Goal: Task Accomplishment & Management: Use online tool/utility

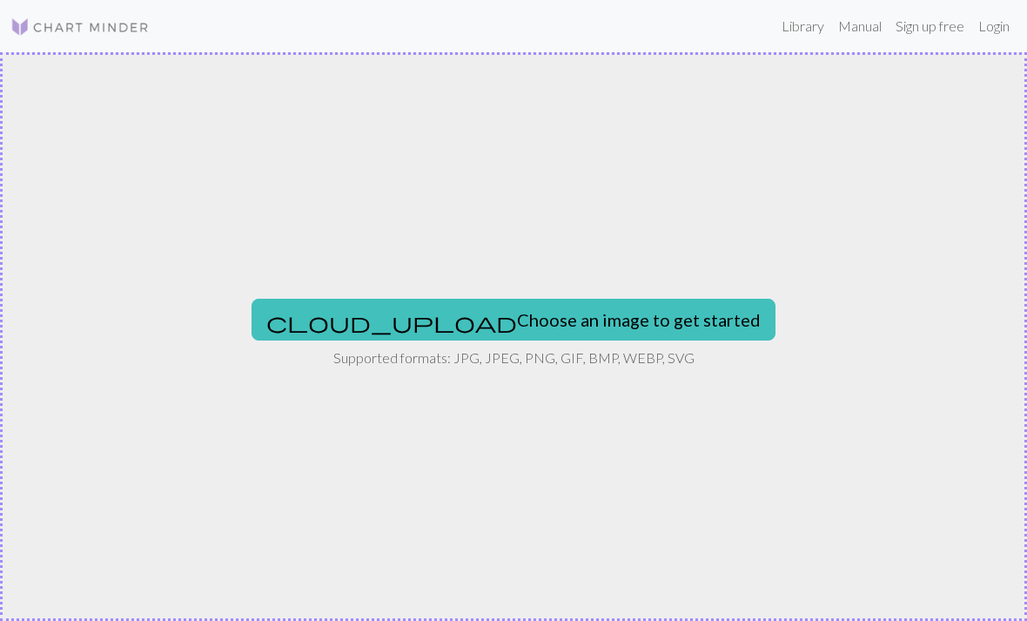
click at [607, 325] on button "cloud_upload Choose an image to get started" at bounding box center [514, 320] width 524 height 42
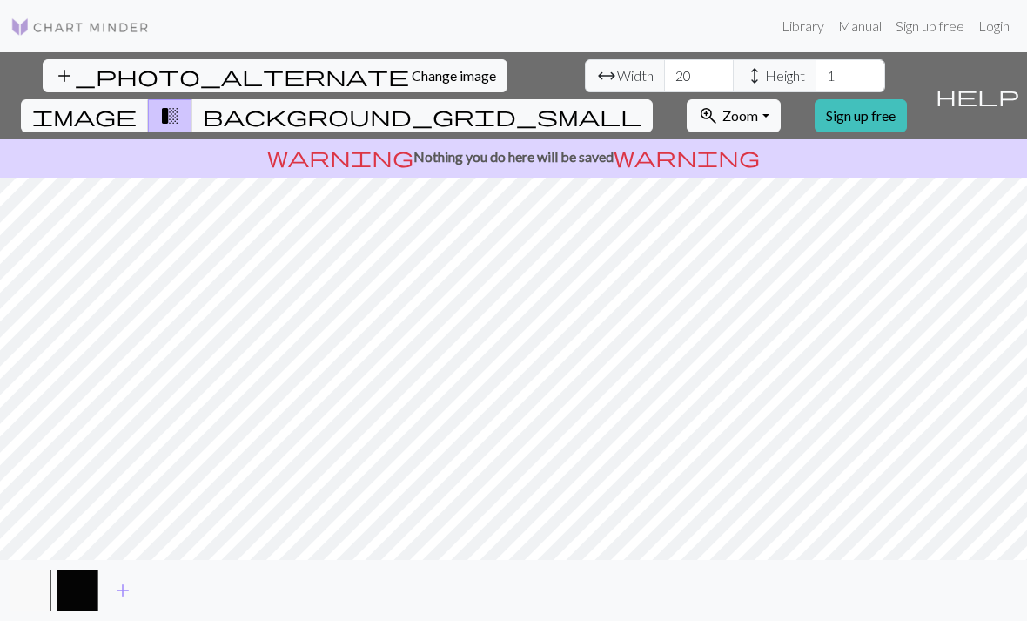
click at [412, 76] on span "Change image" at bounding box center [454, 75] width 84 height 17
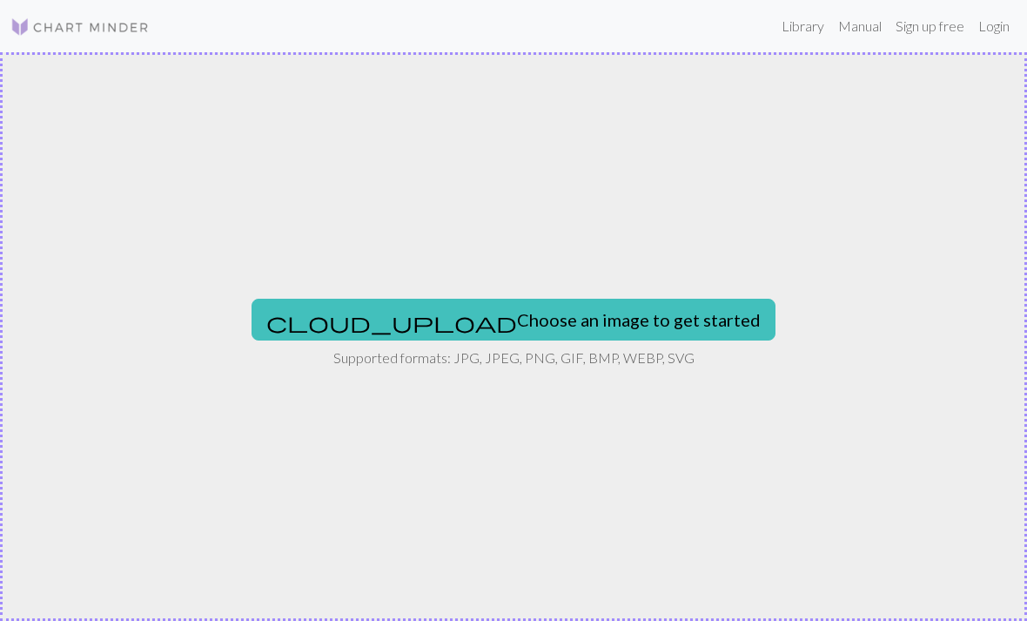
click at [629, 315] on button "cloud_upload Choose an image to get started" at bounding box center [514, 320] width 524 height 42
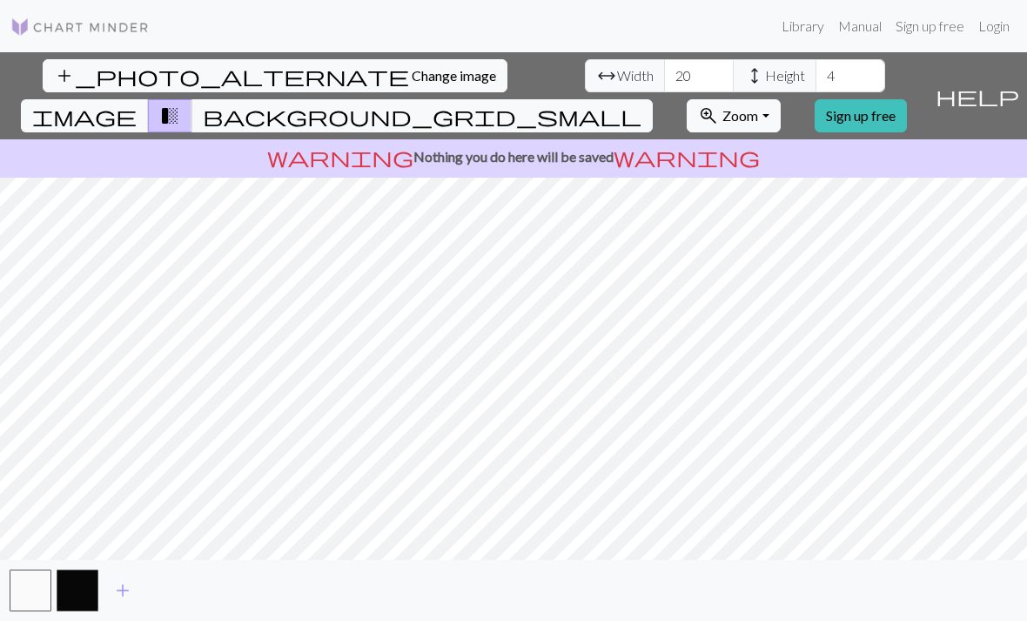
click at [653, 99] on button "background_grid_small" at bounding box center [422, 115] width 461 height 33
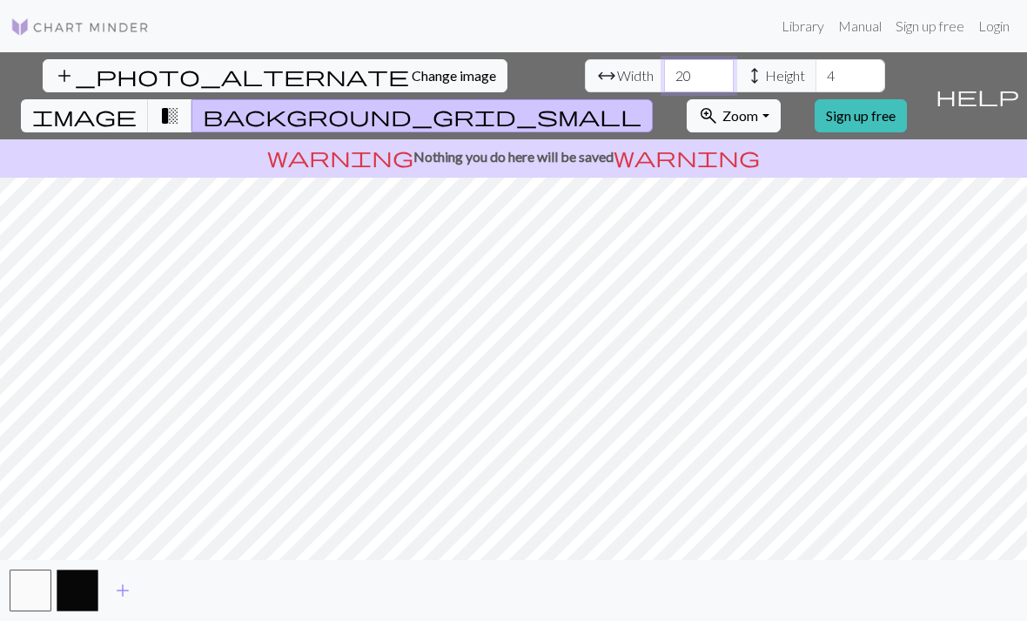
click at [664, 77] on input "20" at bounding box center [699, 75] width 70 height 33
type input "2"
type input "100"
click at [816, 78] on input "4" at bounding box center [851, 75] width 70 height 33
type input "100"
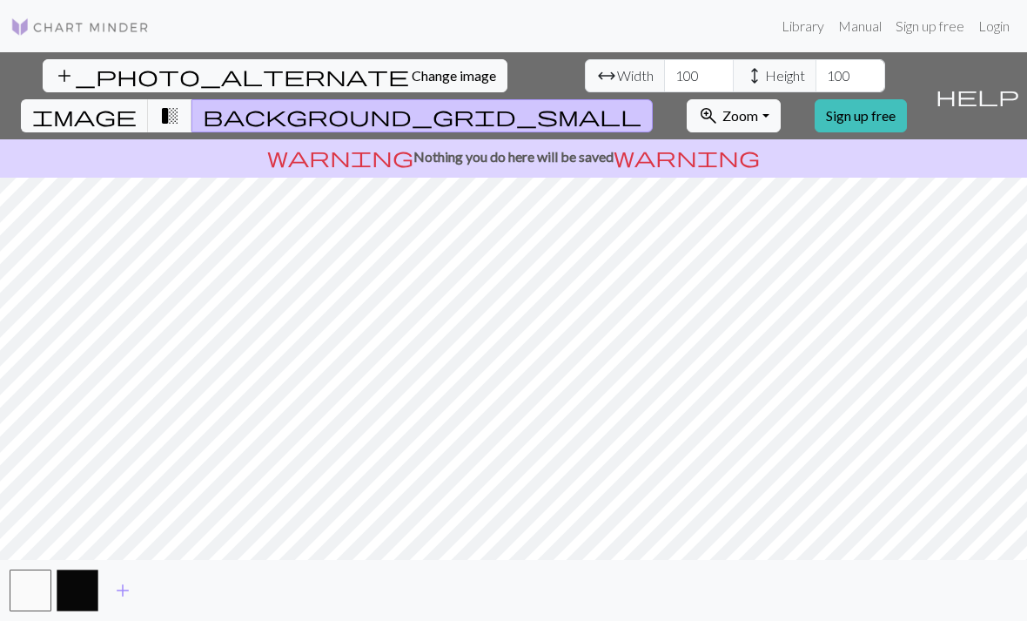
click at [180, 104] on span "transition_fade" at bounding box center [169, 116] width 21 height 24
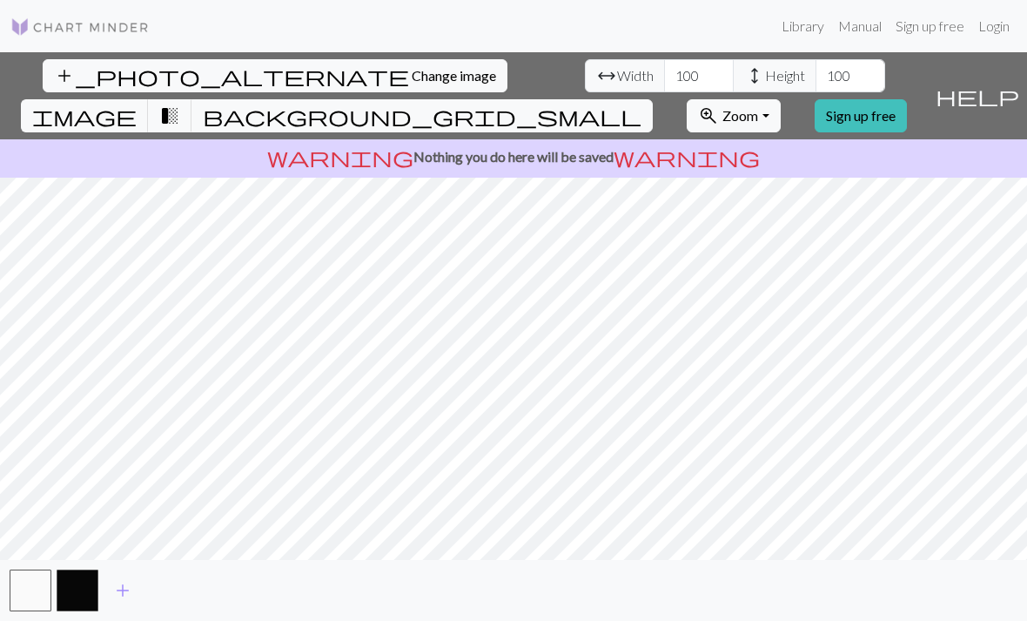
click at [192, 99] on button "transition_fade" at bounding box center [170, 115] width 44 height 33
click at [180, 104] on span "transition_fade" at bounding box center [169, 116] width 21 height 24
click at [642, 104] on span "background_grid_small" at bounding box center [422, 116] width 439 height 24
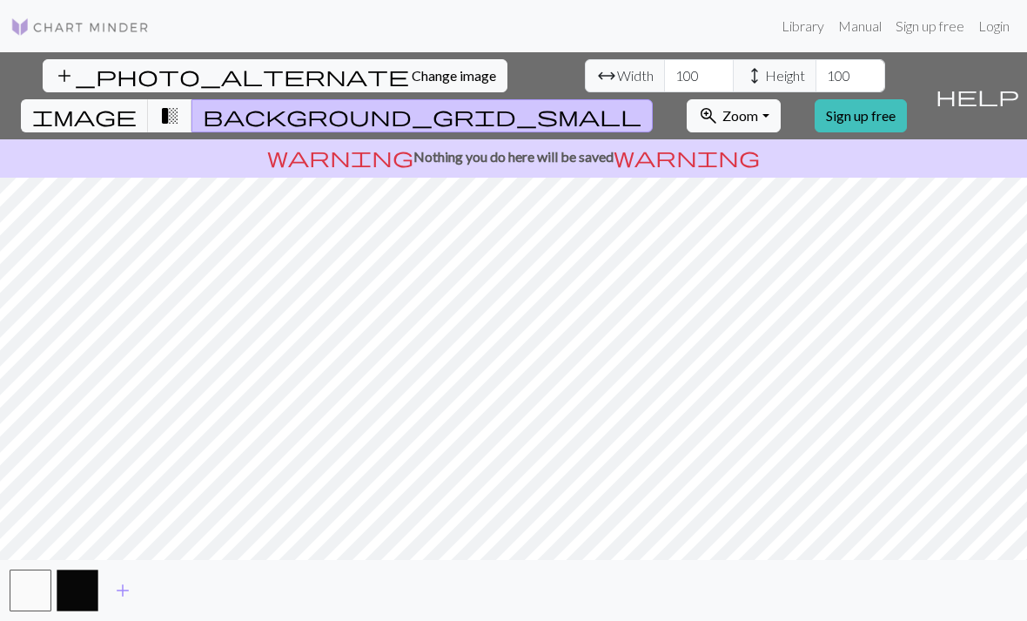
click at [747, 146] on p "warning Nothing you do here will be saved warning" at bounding box center [513, 156] width 1013 height 21
click at [180, 104] on span "transition_fade" at bounding box center [169, 116] width 21 height 24
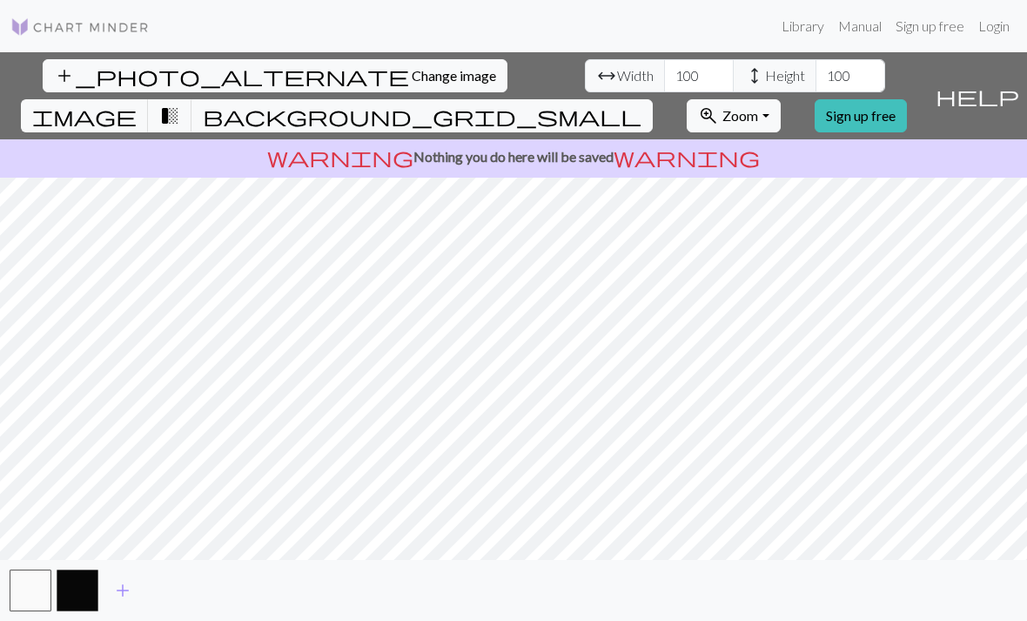
click at [180, 104] on span "transition_fade" at bounding box center [169, 116] width 21 height 24
click at [642, 104] on span "background_grid_small" at bounding box center [422, 116] width 439 height 24
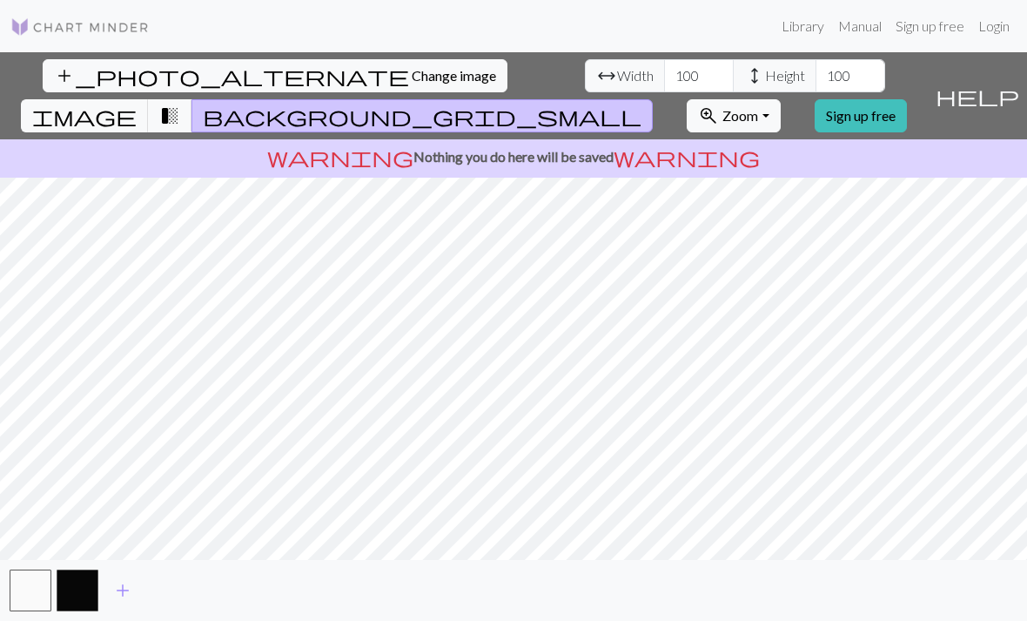
click at [653, 99] on button "background_grid_small" at bounding box center [422, 115] width 461 height 33
click at [1010, 31] on link "Login" at bounding box center [994, 26] width 45 height 35
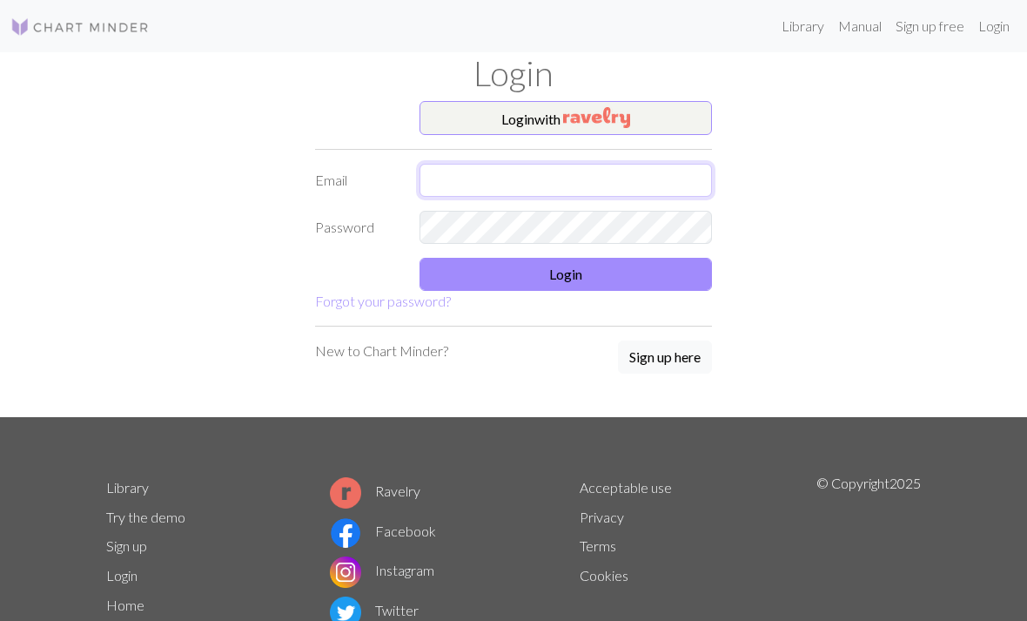
click at [670, 185] on input "text" at bounding box center [566, 180] width 293 height 33
type input "[EMAIL_ADDRESS][DOMAIN_NAME]"
click at [624, 273] on button "Login" at bounding box center [566, 274] width 293 height 33
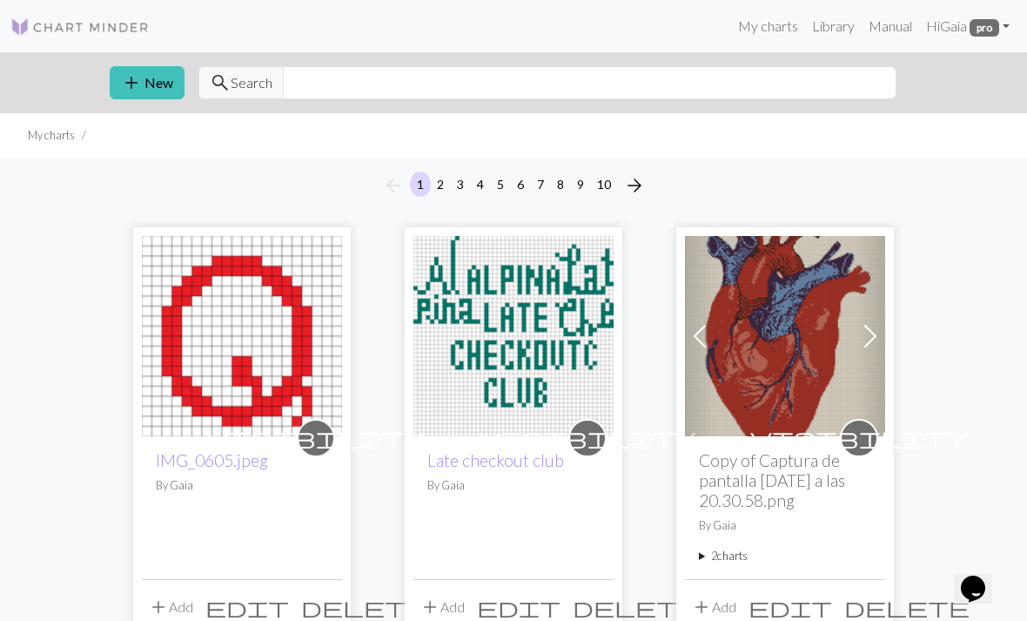
click at [165, 91] on button "add New" at bounding box center [147, 82] width 75 height 33
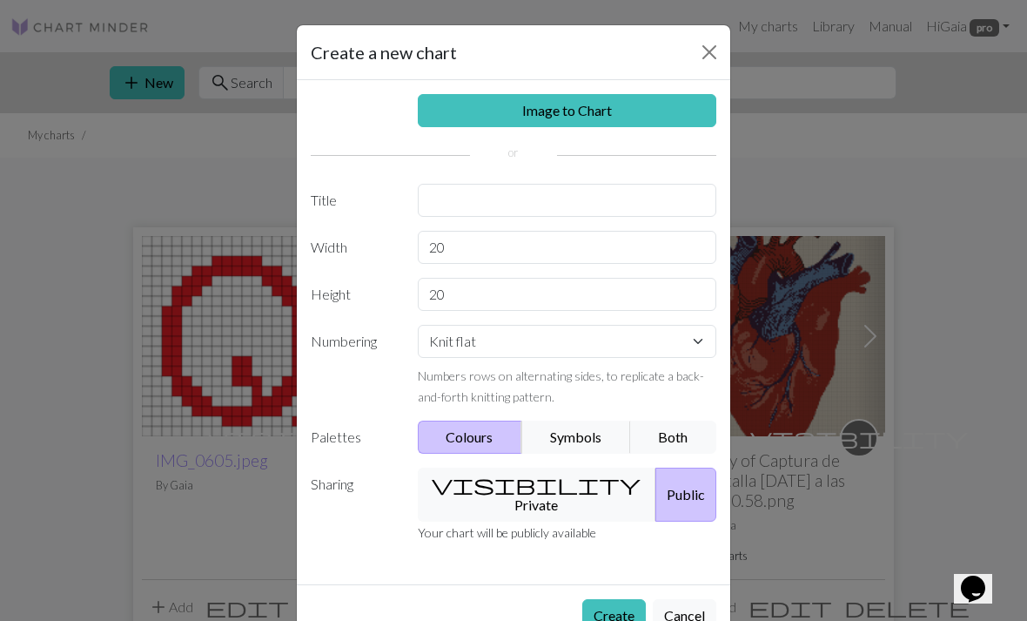
click at [639, 121] on link "Image to Chart" at bounding box center [567, 110] width 299 height 33
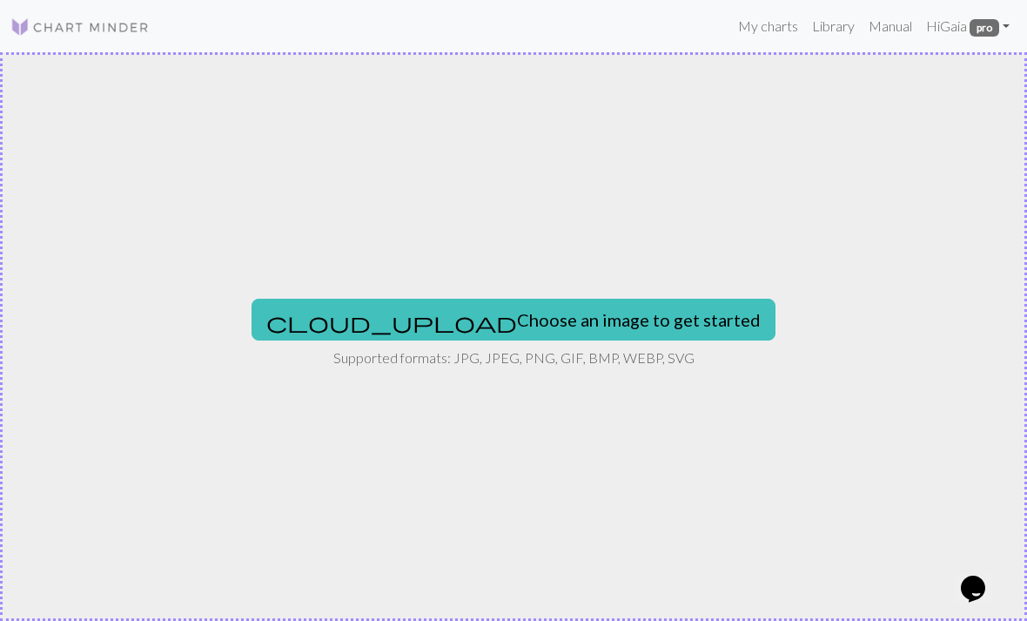
click at [610, 321] on button "cloud_upload Choose an image to get started" at bounding box center [514, 320] width 524 height 42
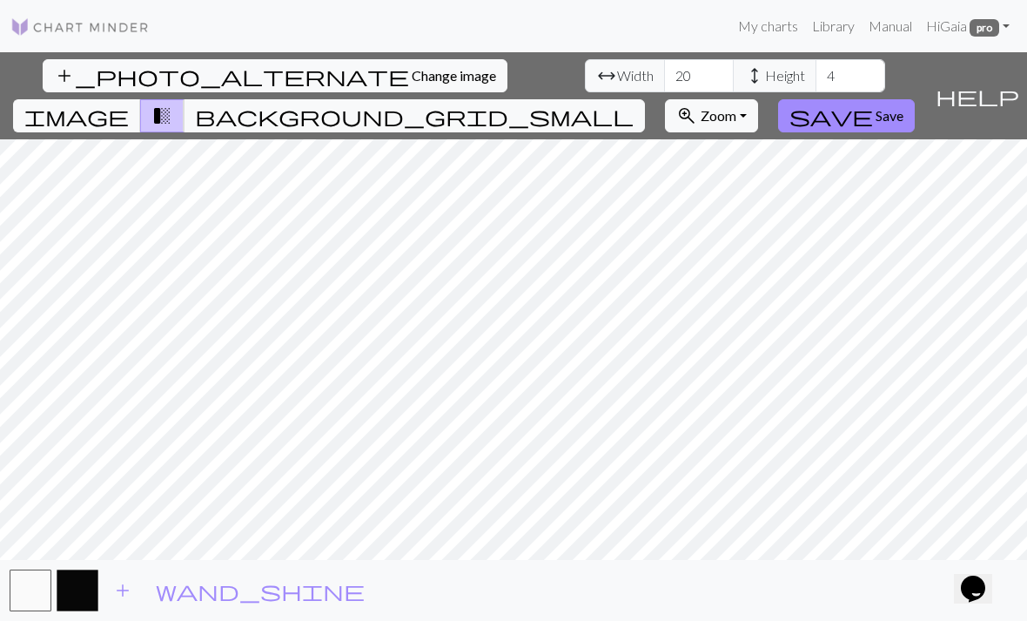
click at [744, 70] on span "height" at bounding box center [754, 76] width 21 height 24
click at [664, 73] on input "20" at bounding box center [699, 75] width 70 height 33
type input "2"
type input "100"
click at [816, 62] on input "4" at bounding box center [851, 75] width 70 height 33
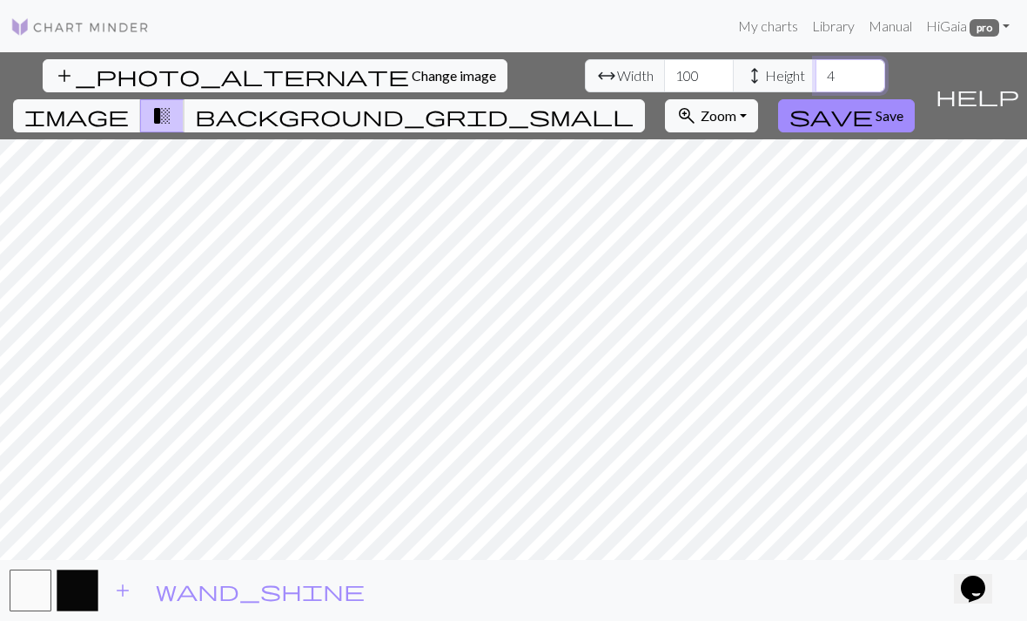
click at [816, 74] on input "4" at bounding box center [851, 75] width 70 height 33
type input "1000"
type input "100"
click at [816, 71] on input "1000" at bounding box center [851, 75] width 70 height 33
type input "100"
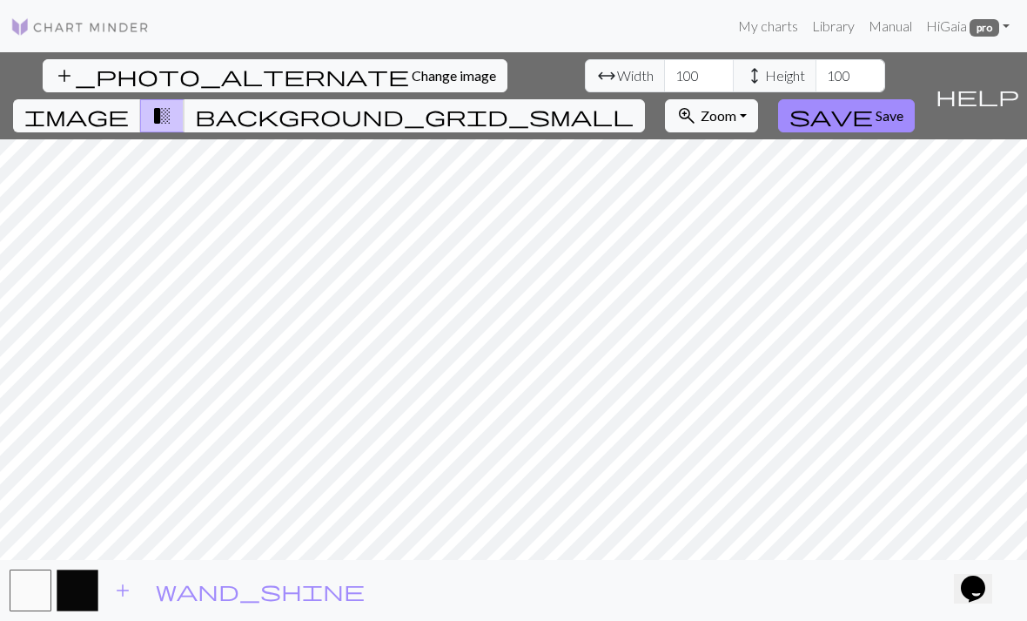
click at [904, 107] on span "Save" at bounding box center [890, 115] width 28 height 17
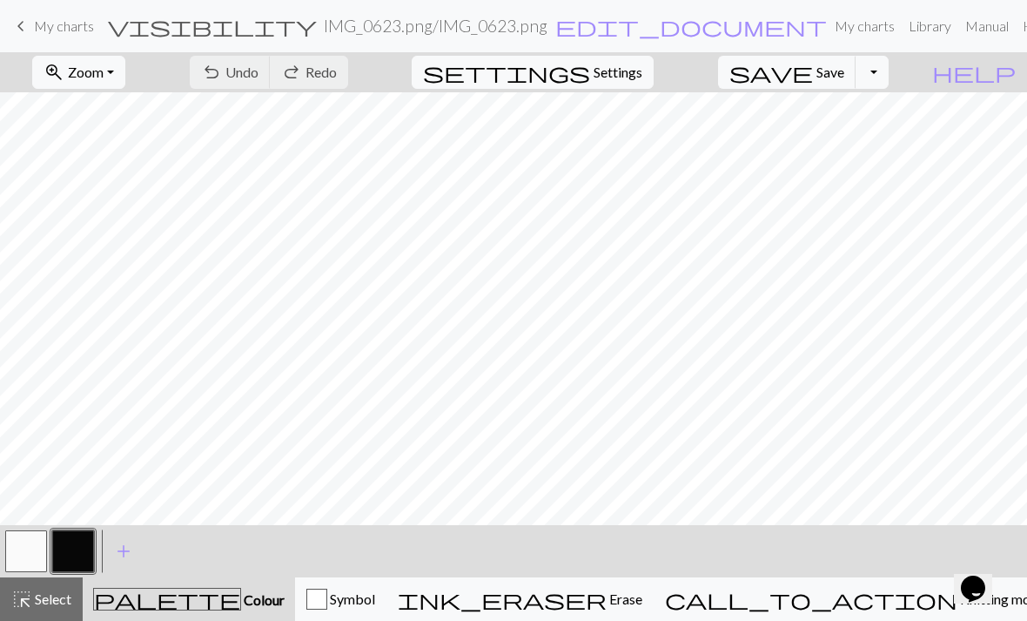
click at [104, 70] on span "Zoom" at bounding box center [86, 72] width 36 height 17
click at [162, 108] on button "Fit all" at bounding box center [102, 111] width 138 height 28
click at [259, 77] on span "Undo" at bounding box center [241, 72] width 33 height 17
click at [125, 72] on button "zoom_in Zoom Zoom" at bounding box center [78, 72] width 93 height 33
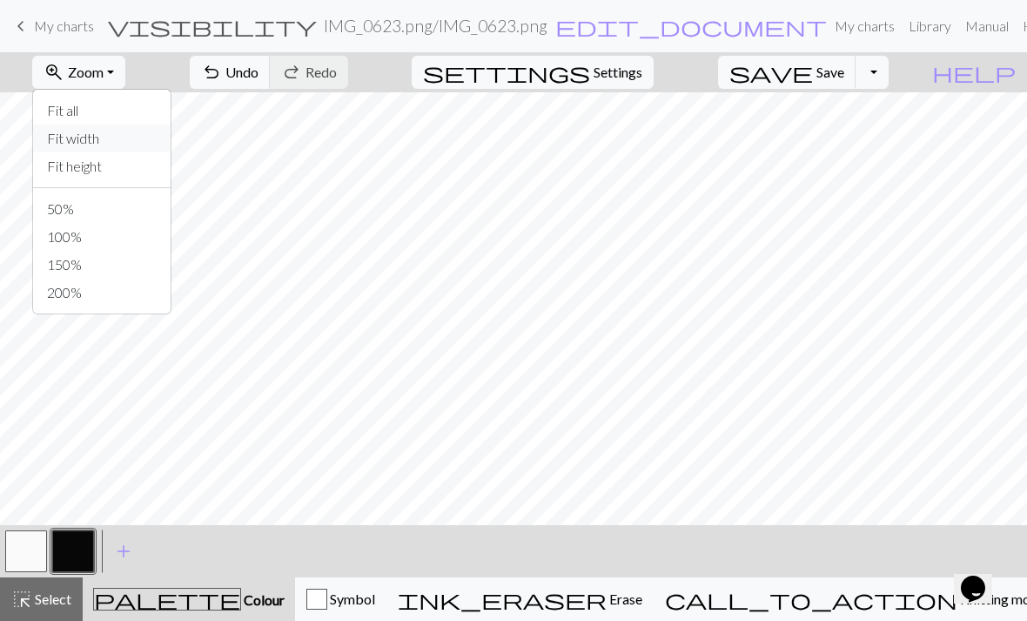
click at [171, 145] on button "Fit width" at bounding box center [102, 139] width 138 height 28
click at [125, 76] on button "zoom_in Zoom Zoom" at bounding box center [78, 72] width 93 height 33
click at [152, 114] on button "Fit all" at bounding box center [102, 111] width 138 height 28
click at [125, 75] on button "zoom_in Zoom Zoom" at bounding box center [78, 72] width 93 height 33
click at [135, 103] on button "Fit all" at bounding box center [102, 111] width 138 height 28
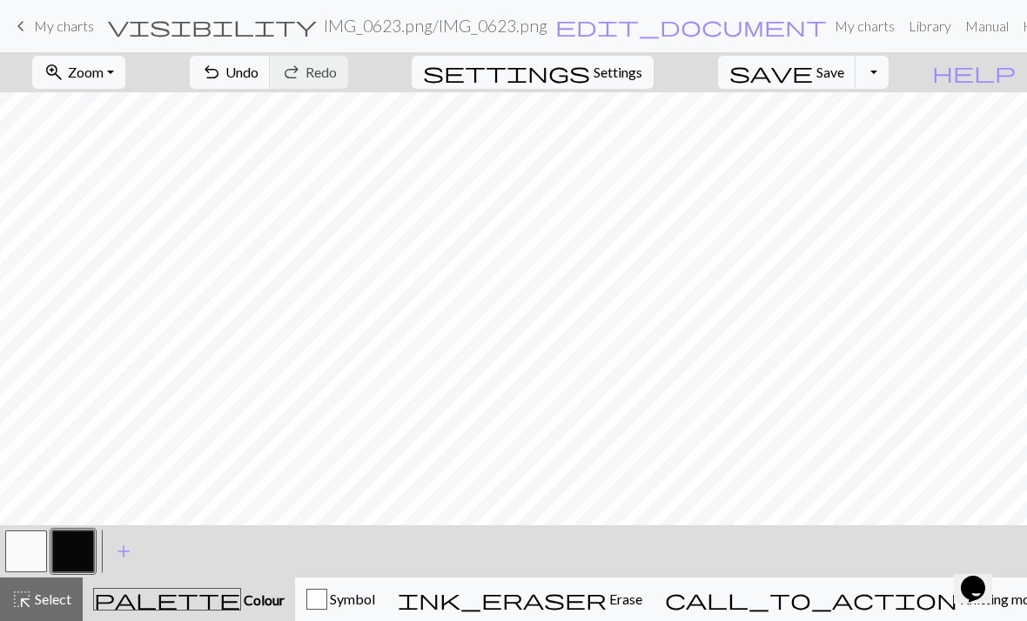
click at [845, 73] on span "Save" at bounding box center [831, 72] width 28 height 17
